Goal: Transaction & Acquisition: Subscribe to service/newsletter

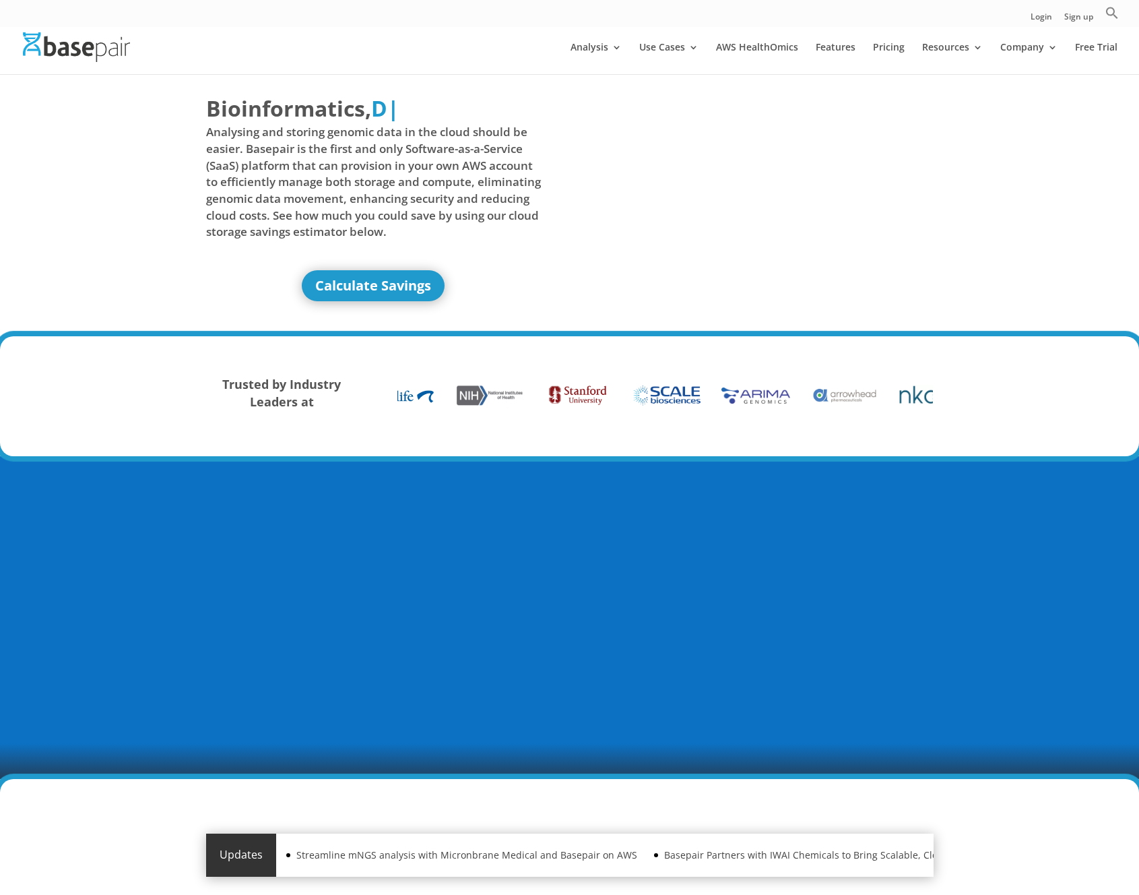
click at [1049, 139] on div "Bioinformatics, Delivered Made Simple Accelerated Federated D | Analysing and s…" at bounding box center [569, 206] width 1139 height 262
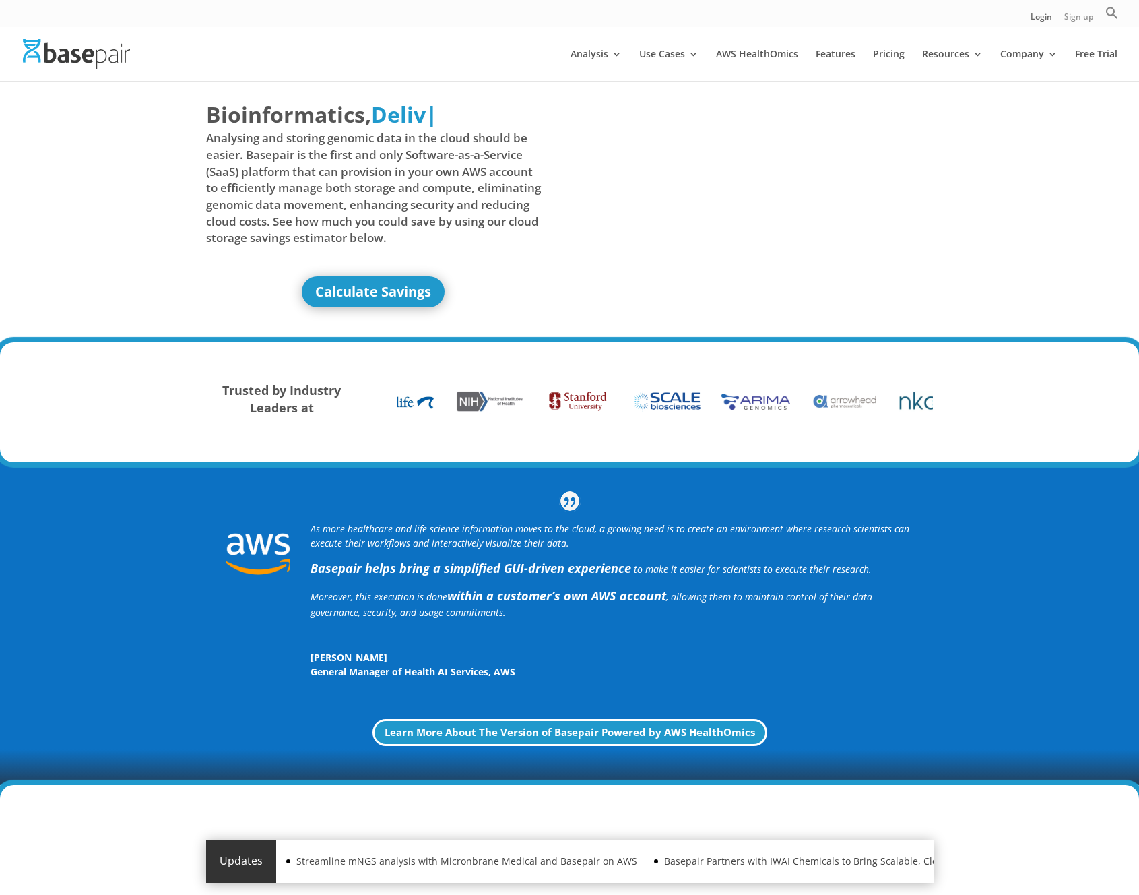
click at [1090, 20] on link "Sign up" at bounding box center [1078, 20] width 29 height 14
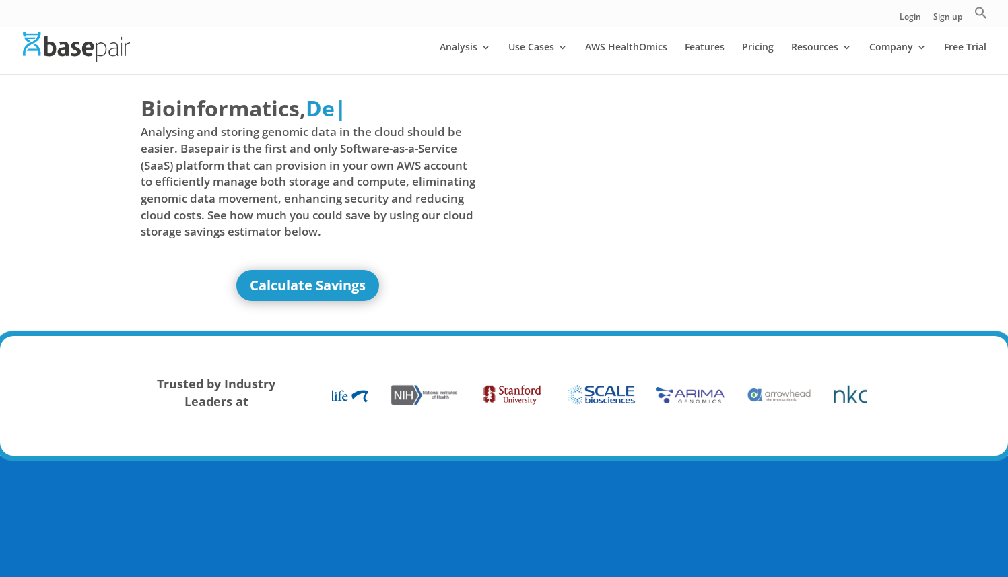
click at [337, 24] on div "Login Sign up Search for: Search Button" at bounding box center [504, 13] width 1008 height 27
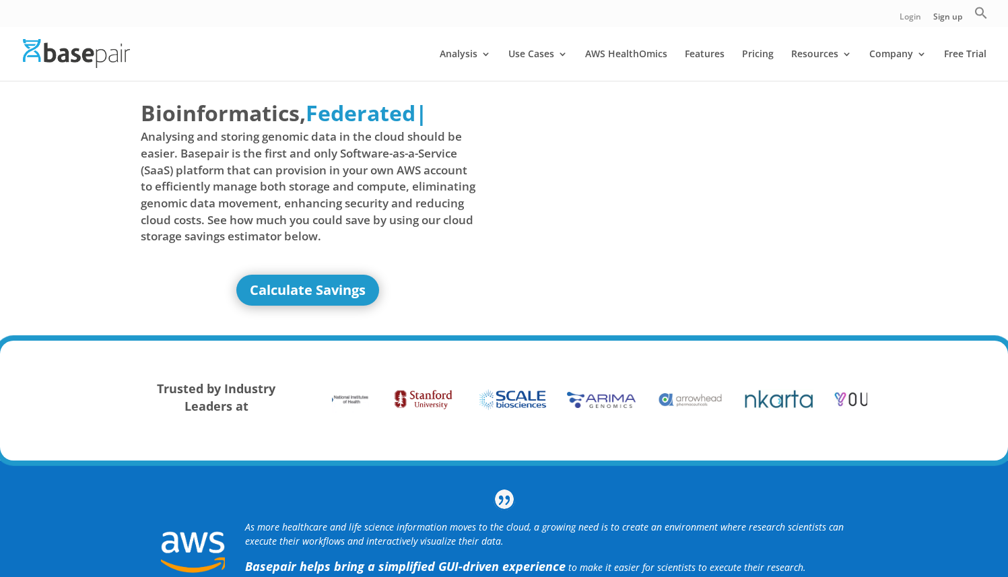
click at [909, 22] on link "Login" at bounding box center [911, 20] width 22 height 14
